Goal: Find specific page/section: Find specific page/section

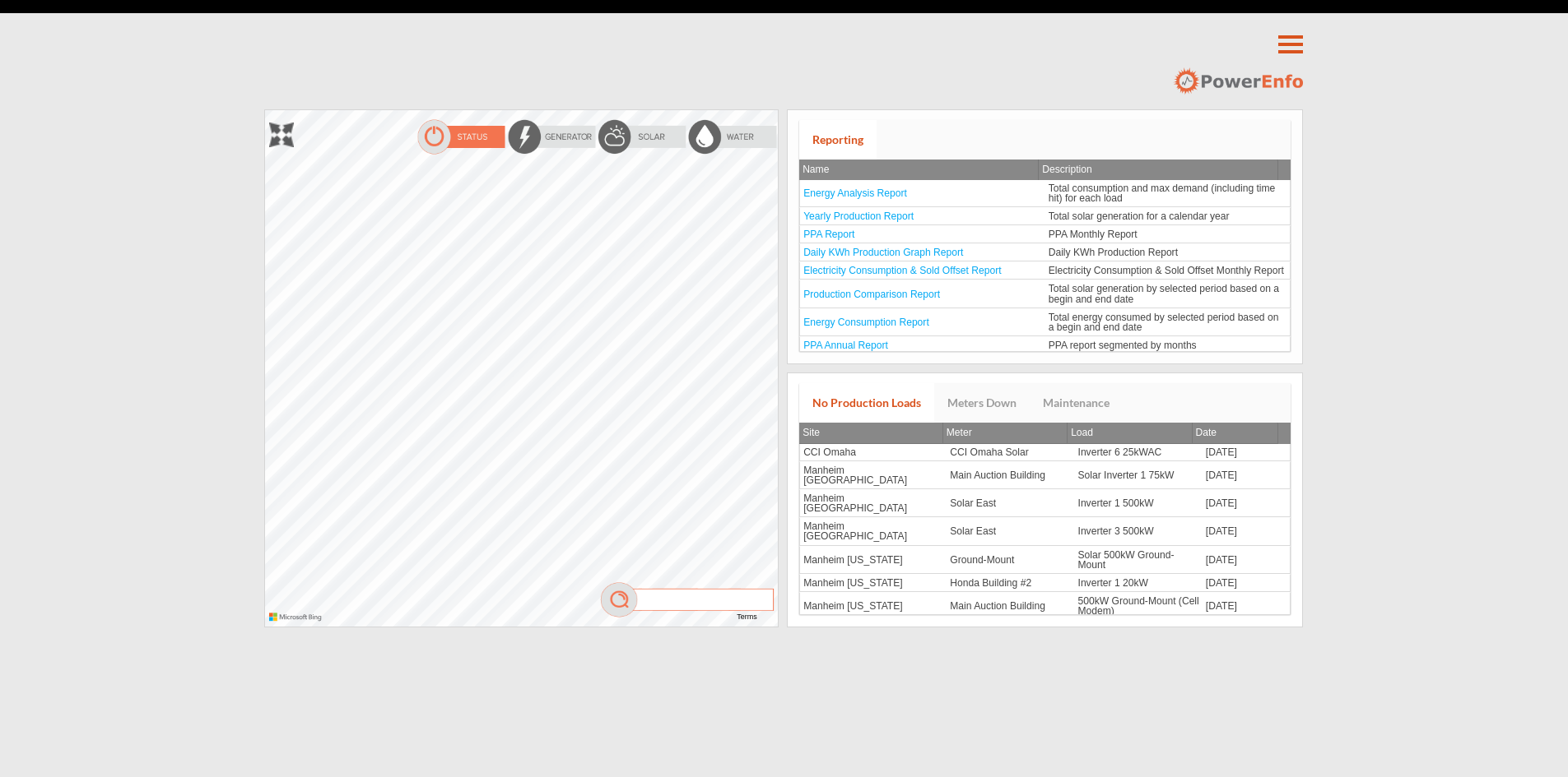
click at [265, 110] on div at bounding box center [265, 110] width 0 height 0
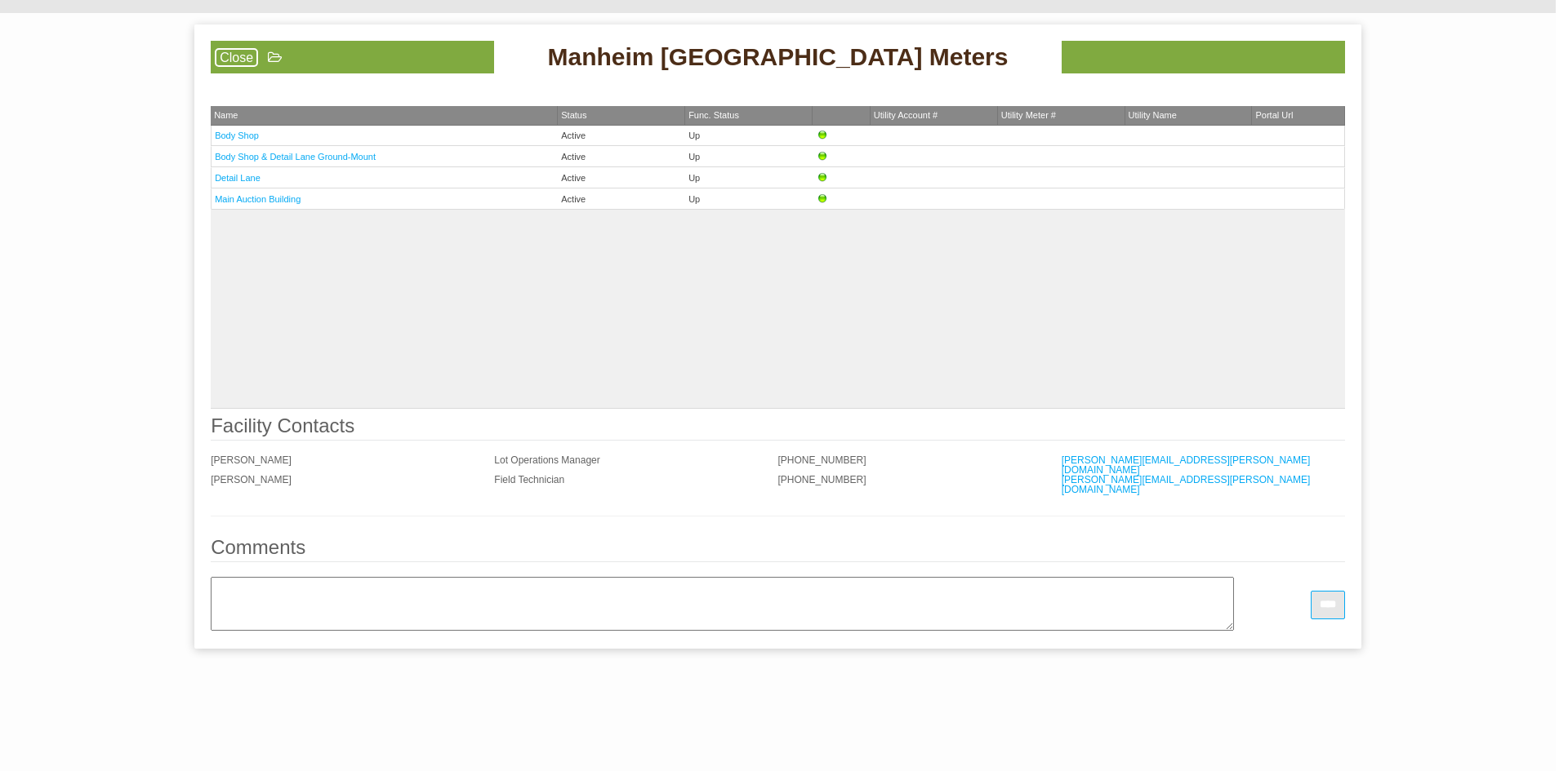
click at [235, 57] on link "Close" at bounding box center [237, 57] width 43 height 19
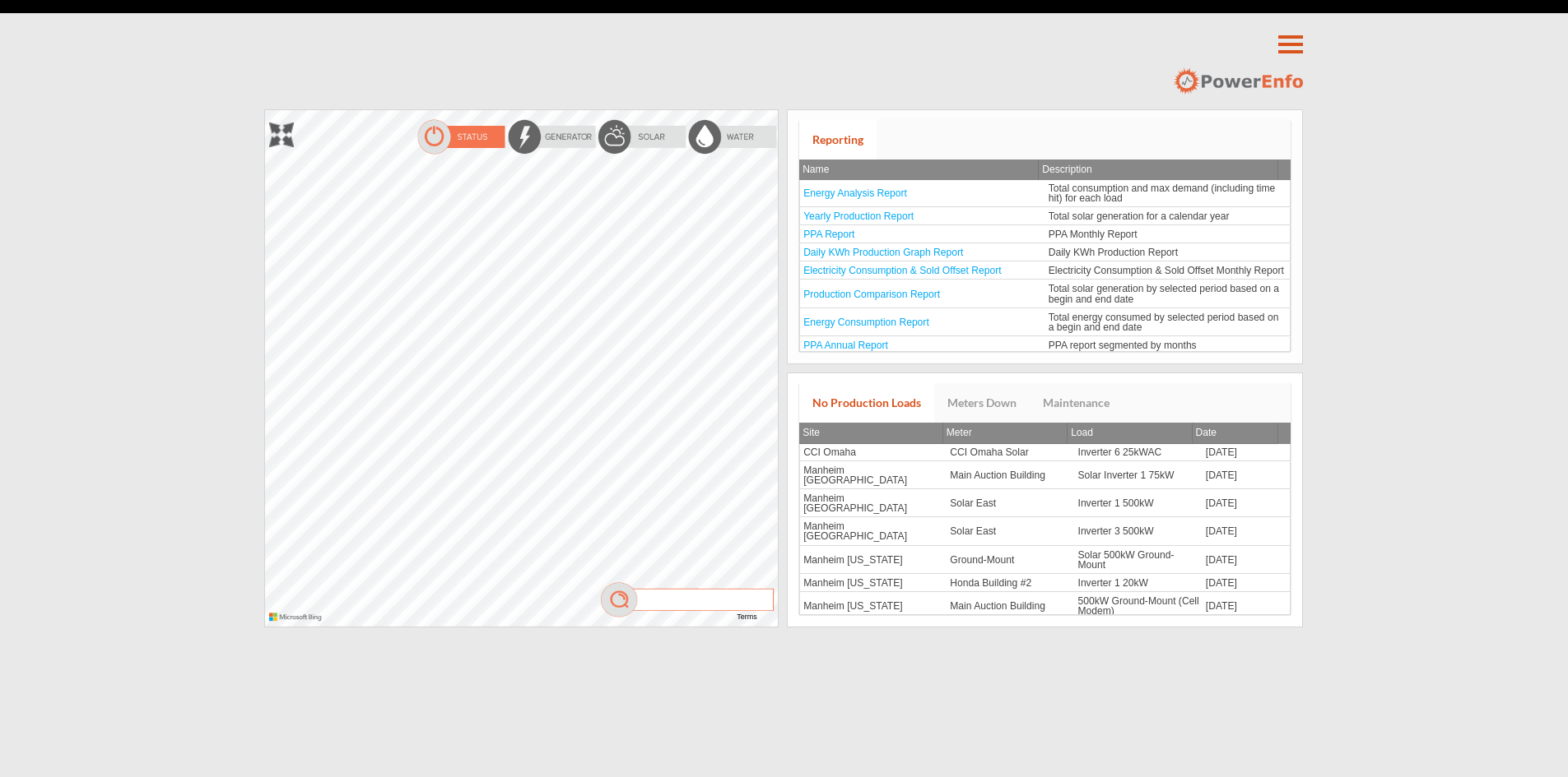
click at [659, 125] on img at bounding box center [641, 137] width 90 height 37
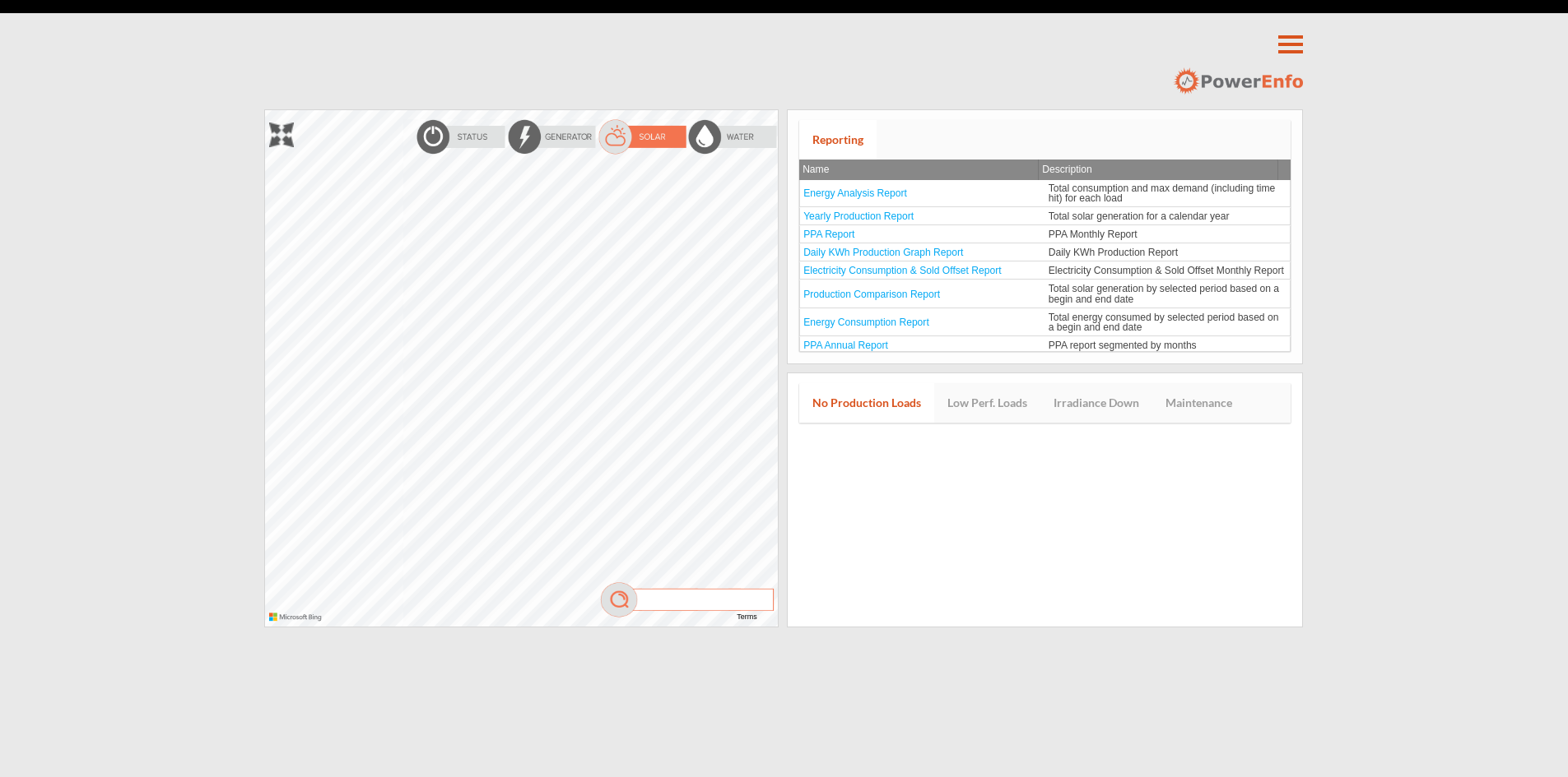
click at [265, 110] on div at bounding box center [265, 110] width 0 height 0
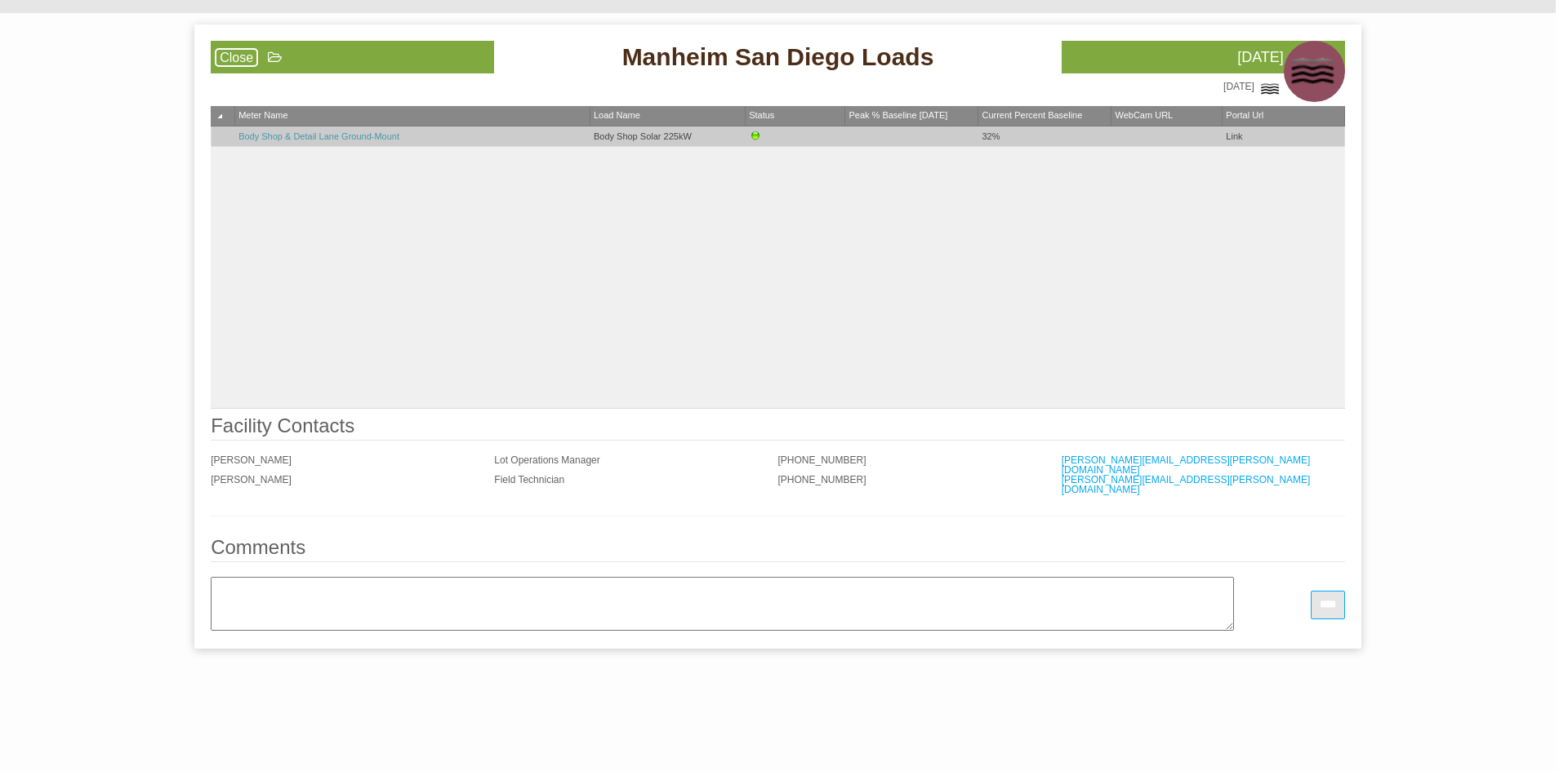
click at [343, 136] on link "Body Shop & Detail Lane Ground-Mount" at bounding box center [319, 136] width 161 height 9
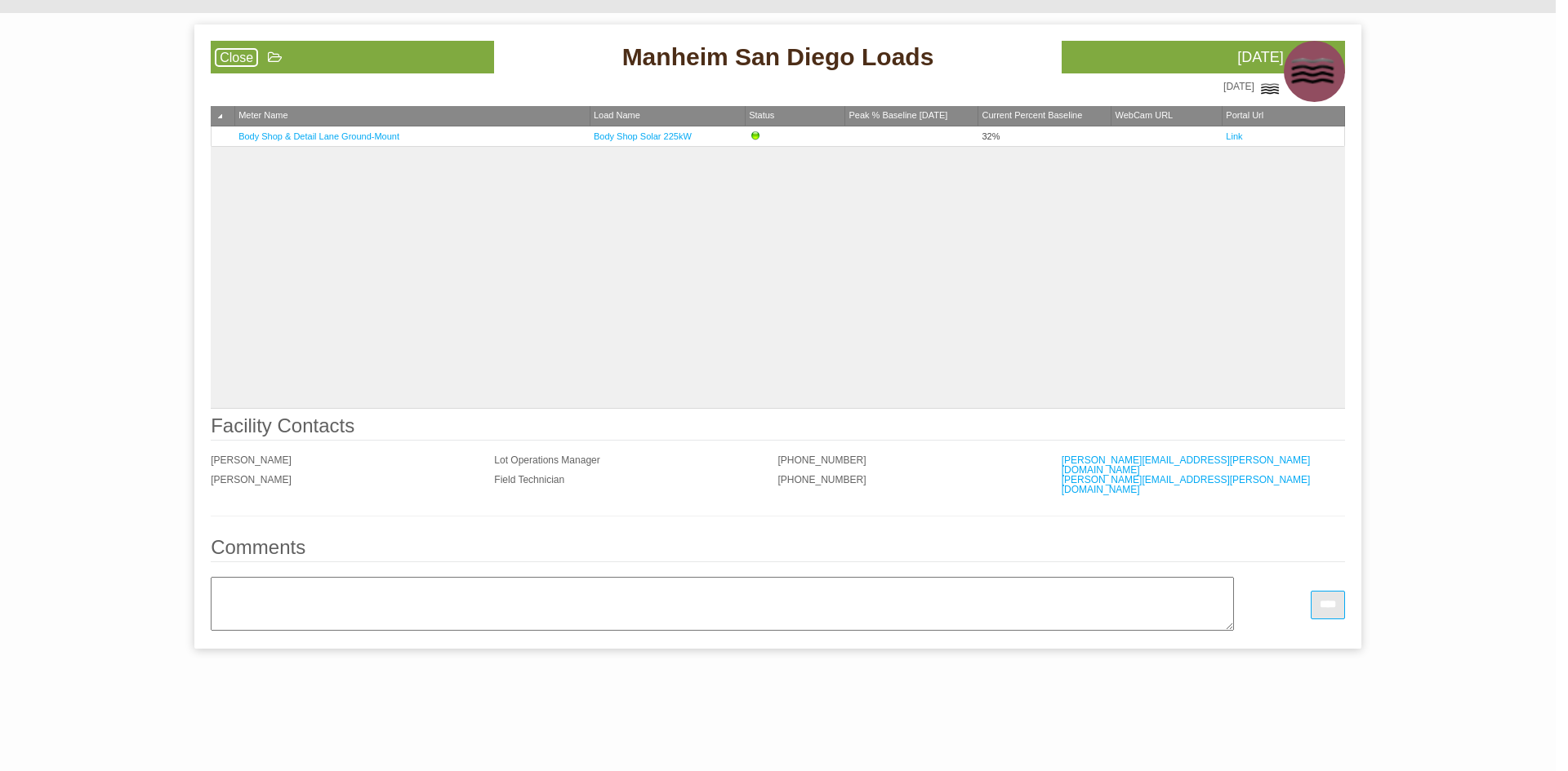
click at [239, 60] on link "Close" at bounding box center [237, 57] width 43 height 19
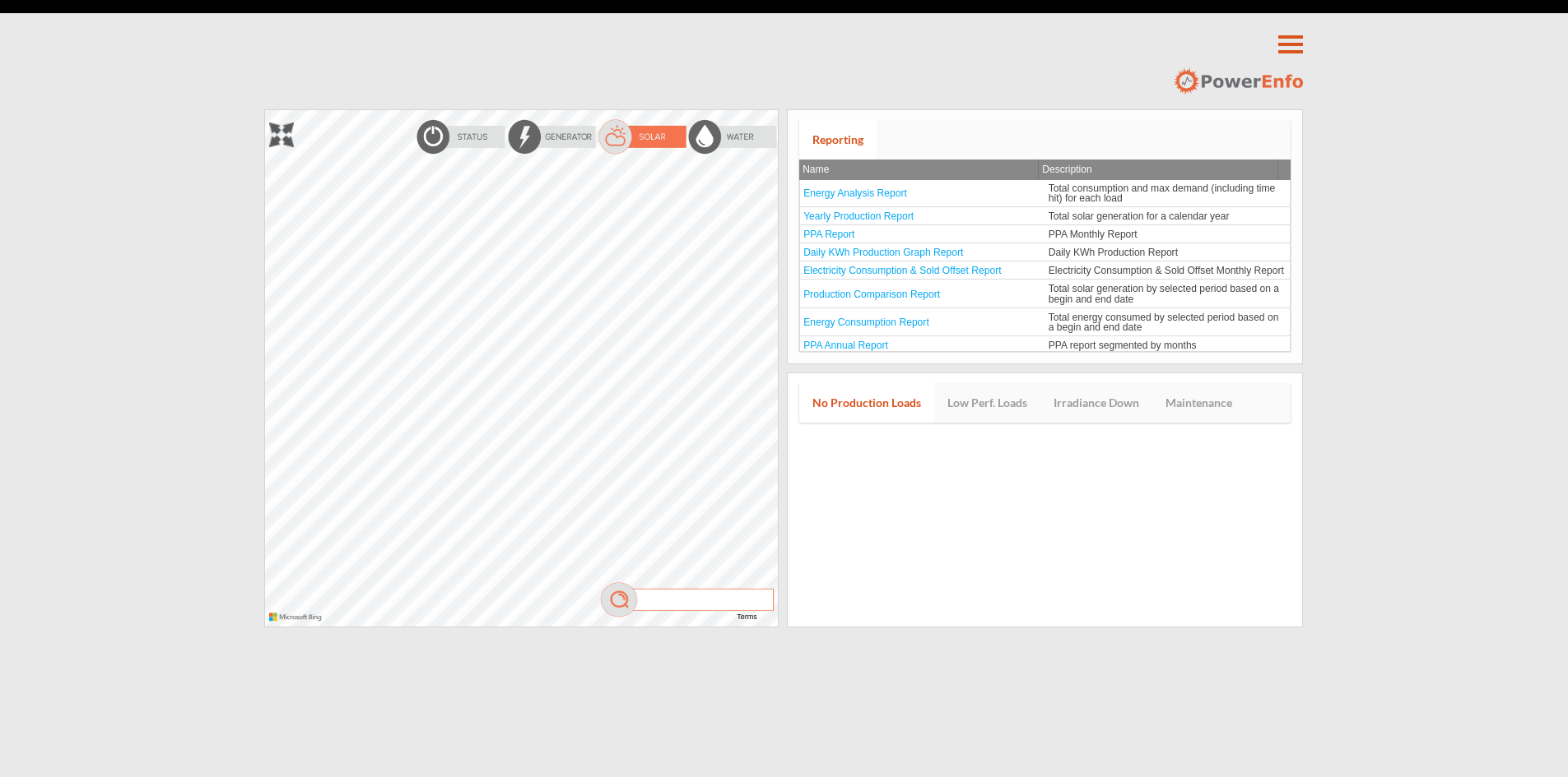
click at [449, 137] on img at bounding box center [460, 137] width 90 height 37
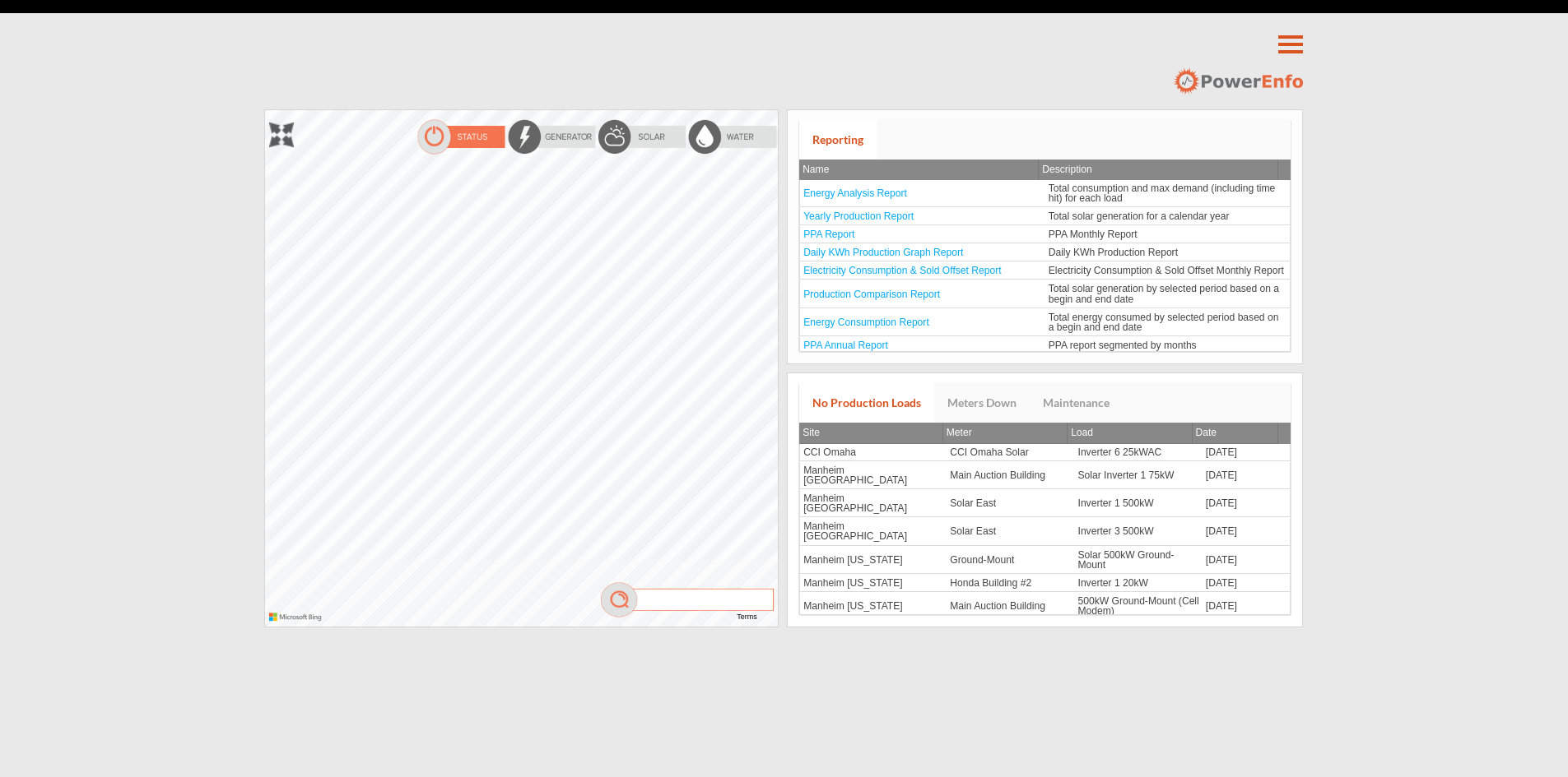
click at [265, 110] on div at bounding box center [265, 110] width 0 height 0
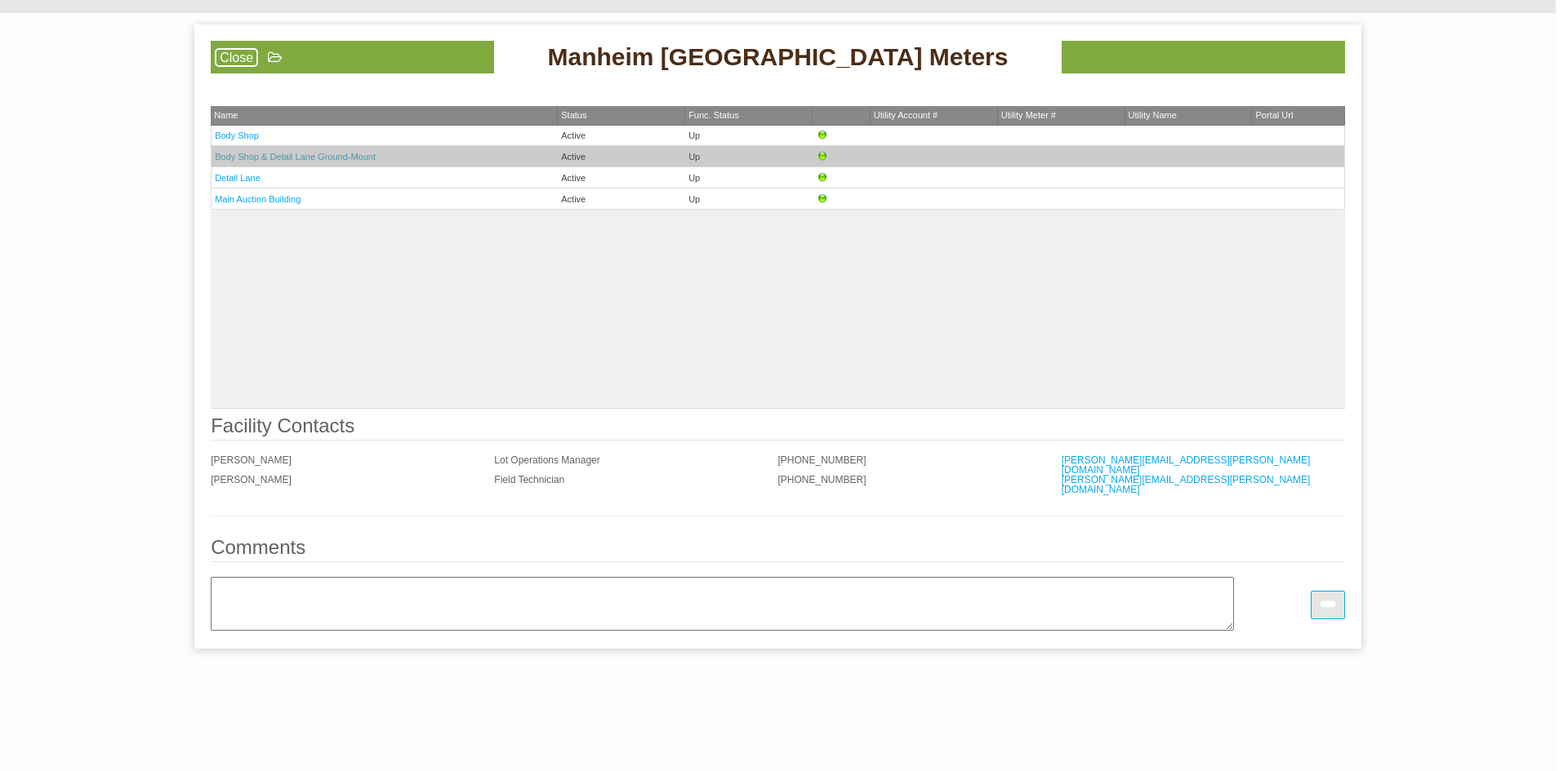
click at [248, 161] on link "Body Shop & Detail Lane Ground-Mount" at bounding box center [295, 156] width 161 height 9
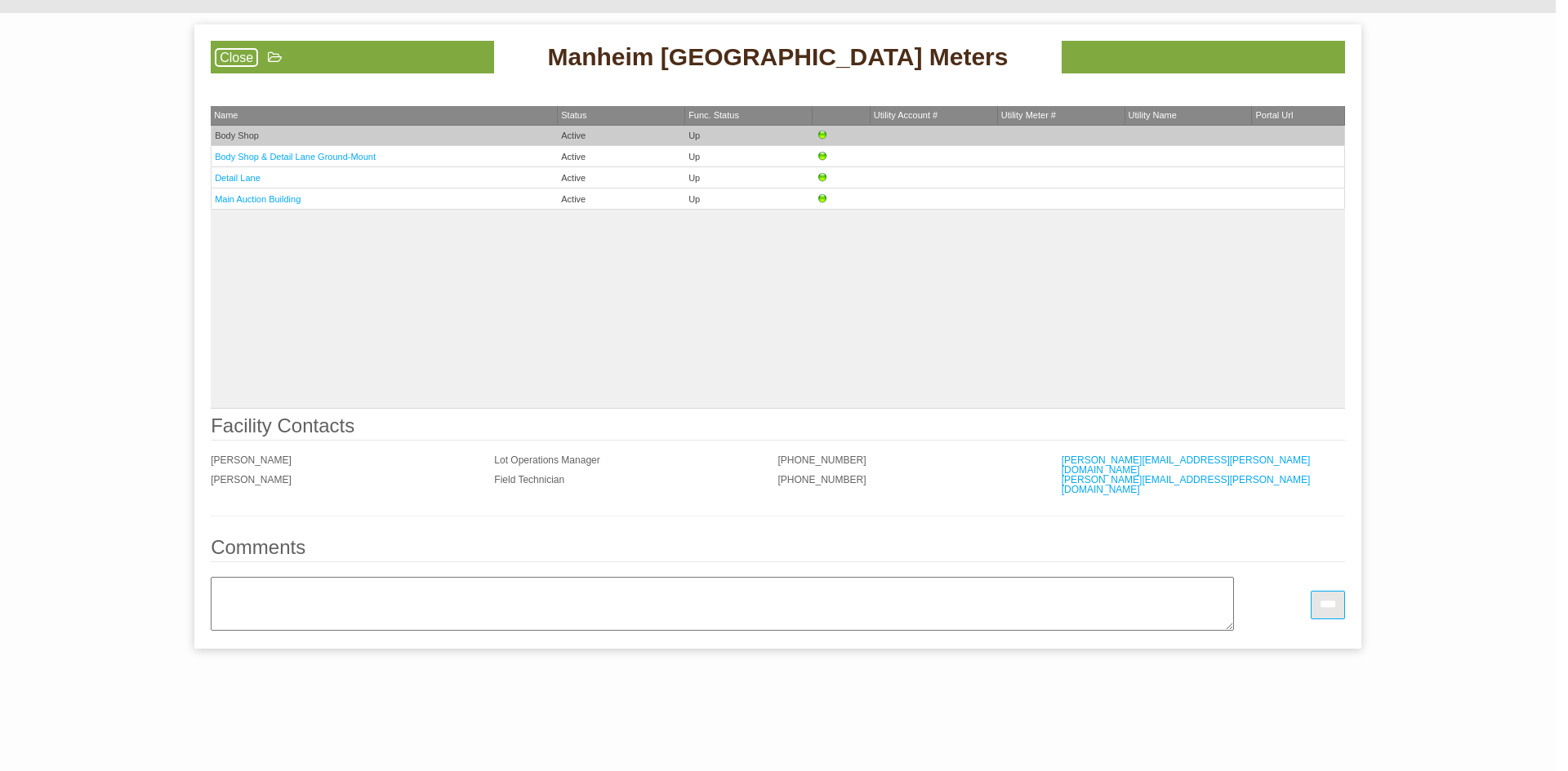
click at [237, 128] on td "Body Shop" at bounding box center [384, 136] width 347 height 21
click at [237, 136] on link "Body Shop" at bounding box center [237, 136] width 44 height 9
